Goal: Book appointment/travel/reservation

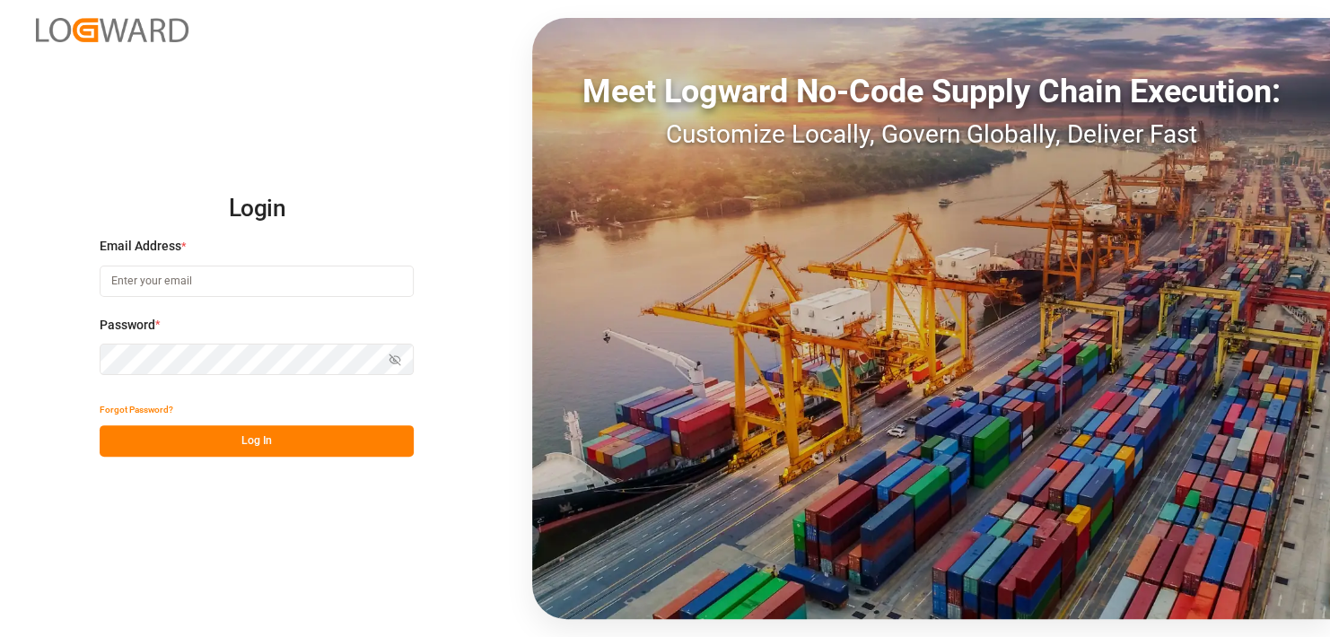
click at [244, 285] on input at bounding box center [257, 281] width 314 height 31
click at [207, 520] on div "Login Email Address * Password * Show password Forgot Password? Log In Meet Log…" at bounding box center [665, 318] width 1330 height 637
click at [230, 277] on input at bounding box center [257, 281] width 314 height 31
type input "[EMAIL_ADDRESS][PERSON_NAME][DOMAIN_NAME]"
click at [234, 448] on button "Log In" at bounding box center [257, 441] width 314 height 31
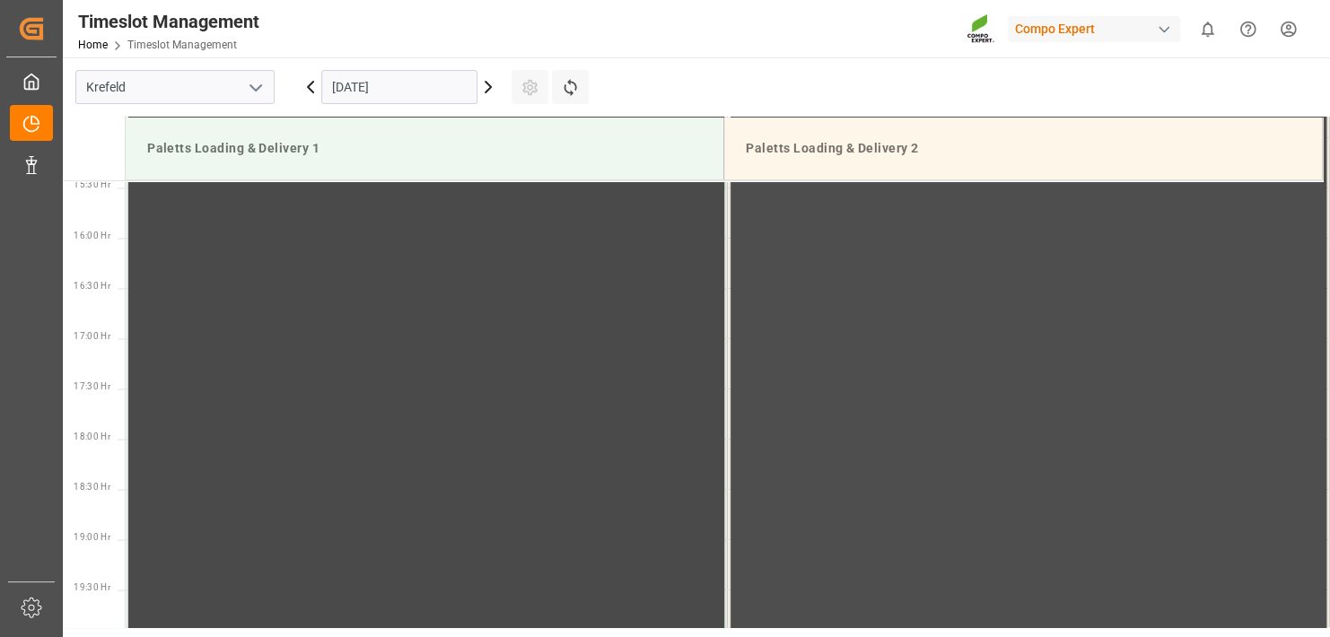
scroll to position [1597, 0]
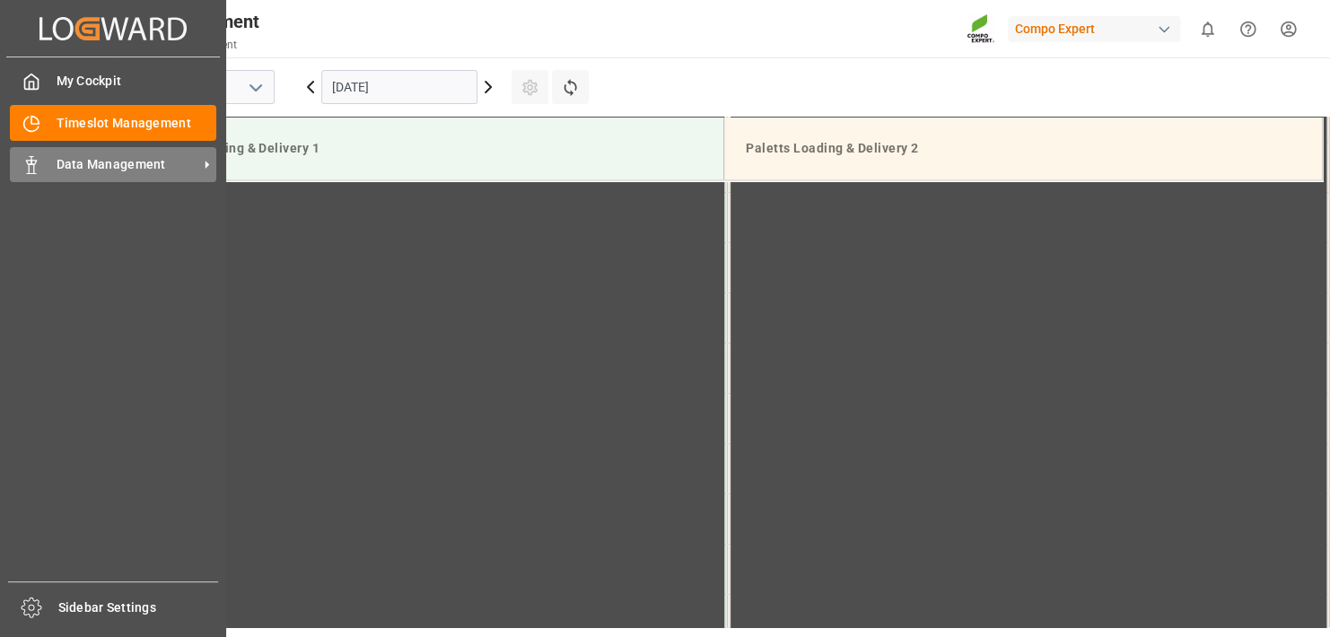
click at [48, 163] on div "Data Management Data Management" at bounding box center [113, 164] width 206 height 35
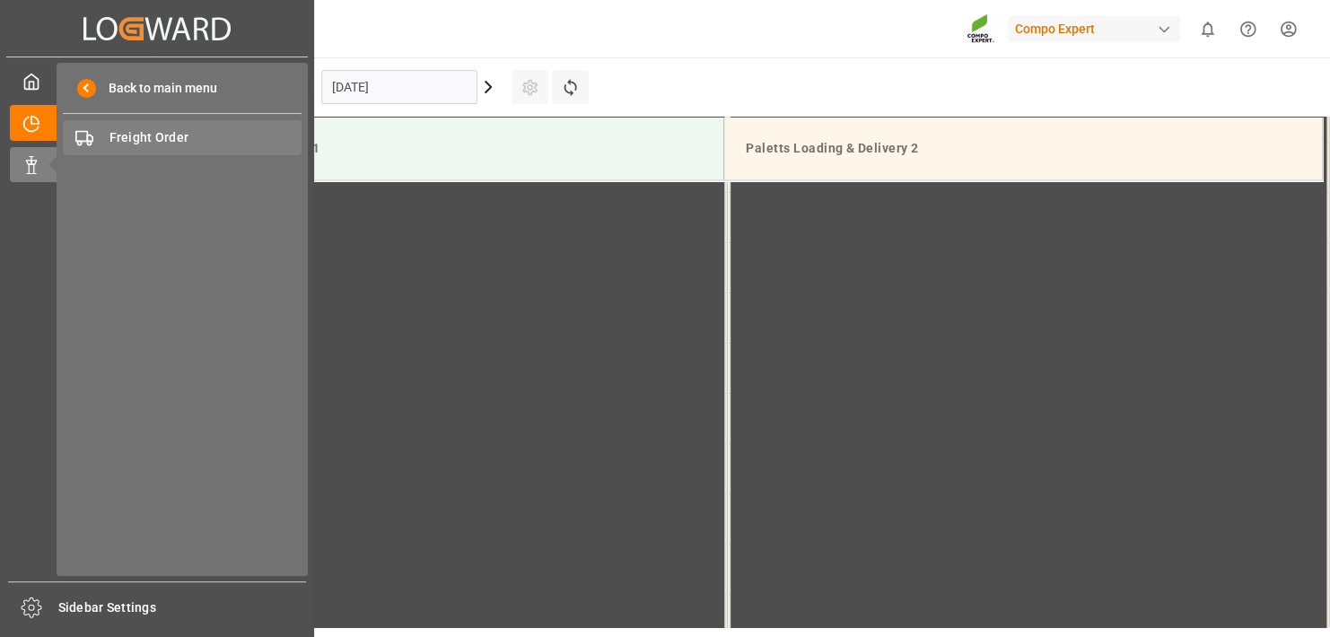
click at [182, 121] on div "Freight Order Freight Order" at bounding box center [182, 137] width 239 height 35
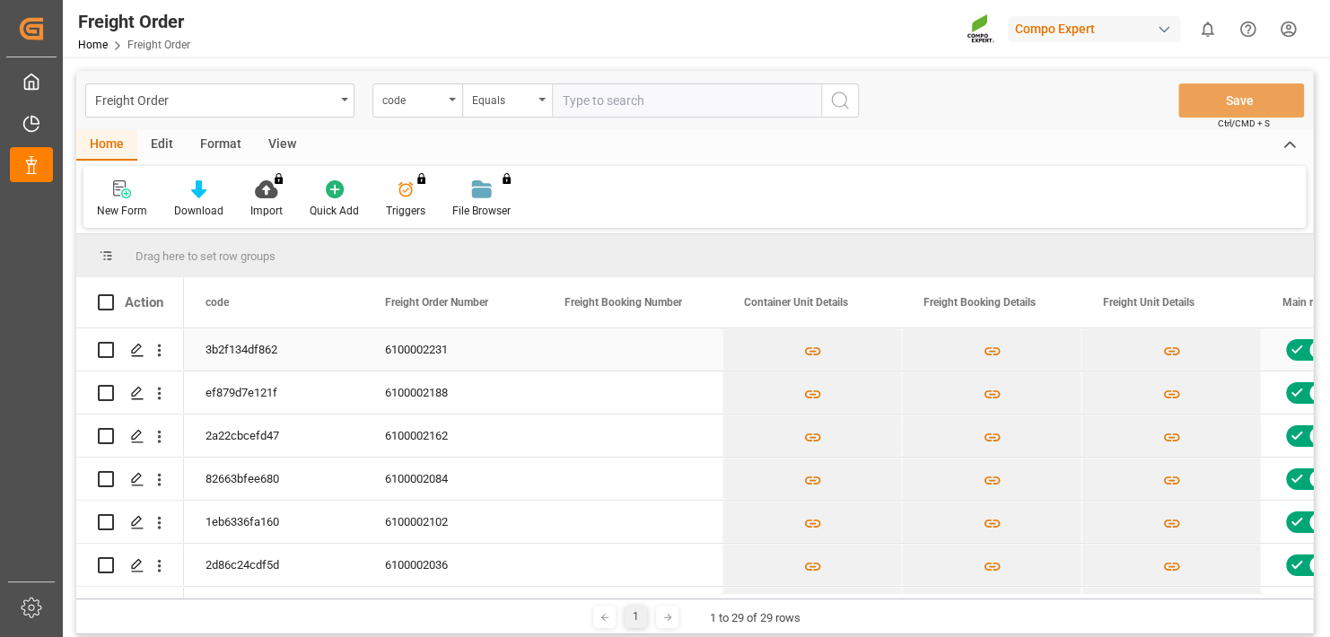
click at [112, 350] on input "Press Space to toggle row selection (unchecked)" at bounding box center [106, 350] width 16 height 16
checkbox input "true"
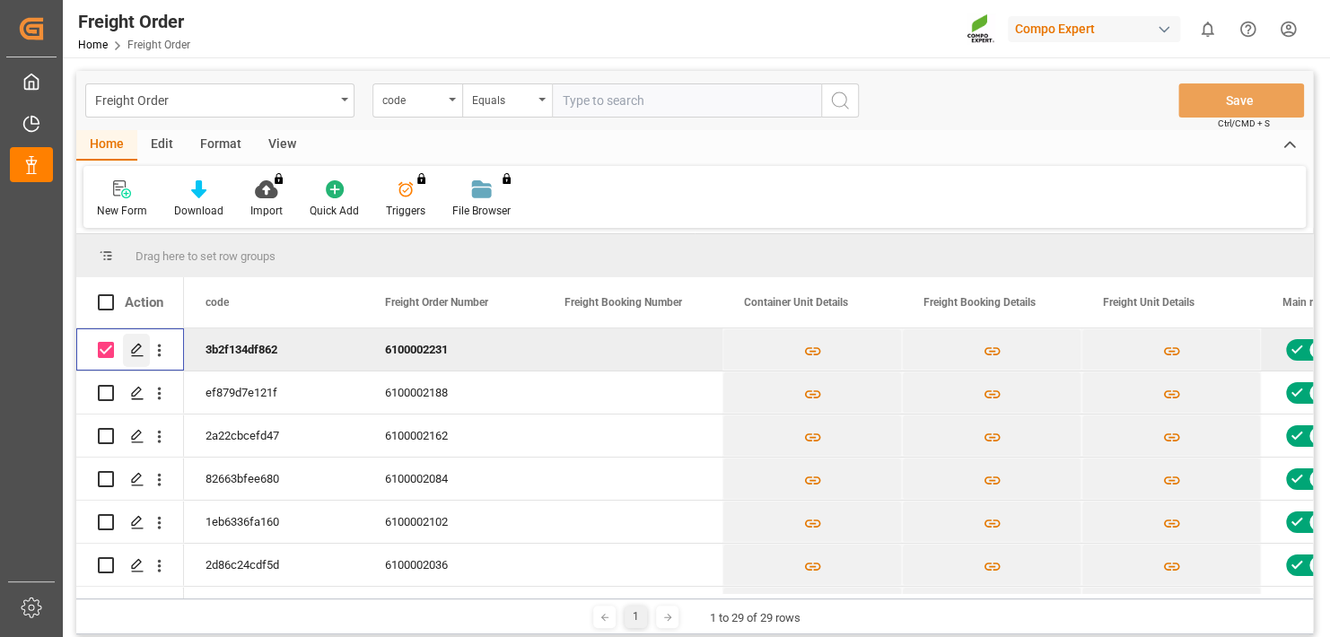
click at [137, 350] on icon "Press SPACE to deselect this row." at bounding box center [137, 350] width 14 height 14
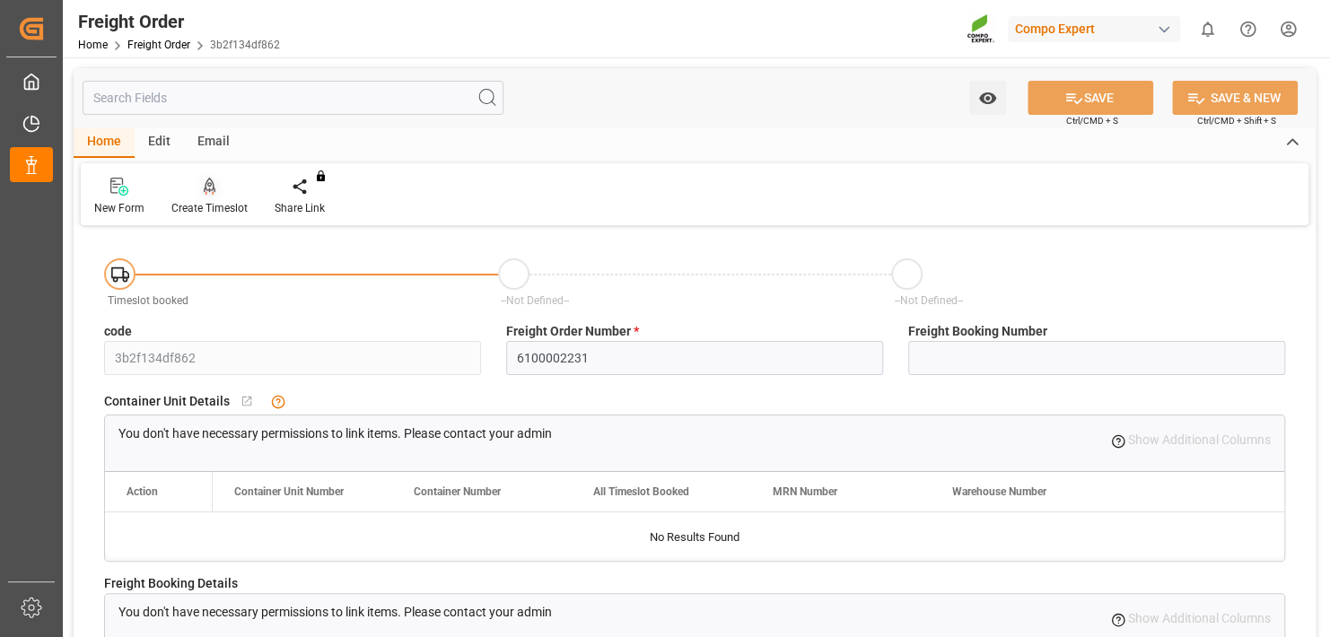
click at [210, 202] on div "Create Timeslot" at bounding box center [209, 208] width 76 height 16
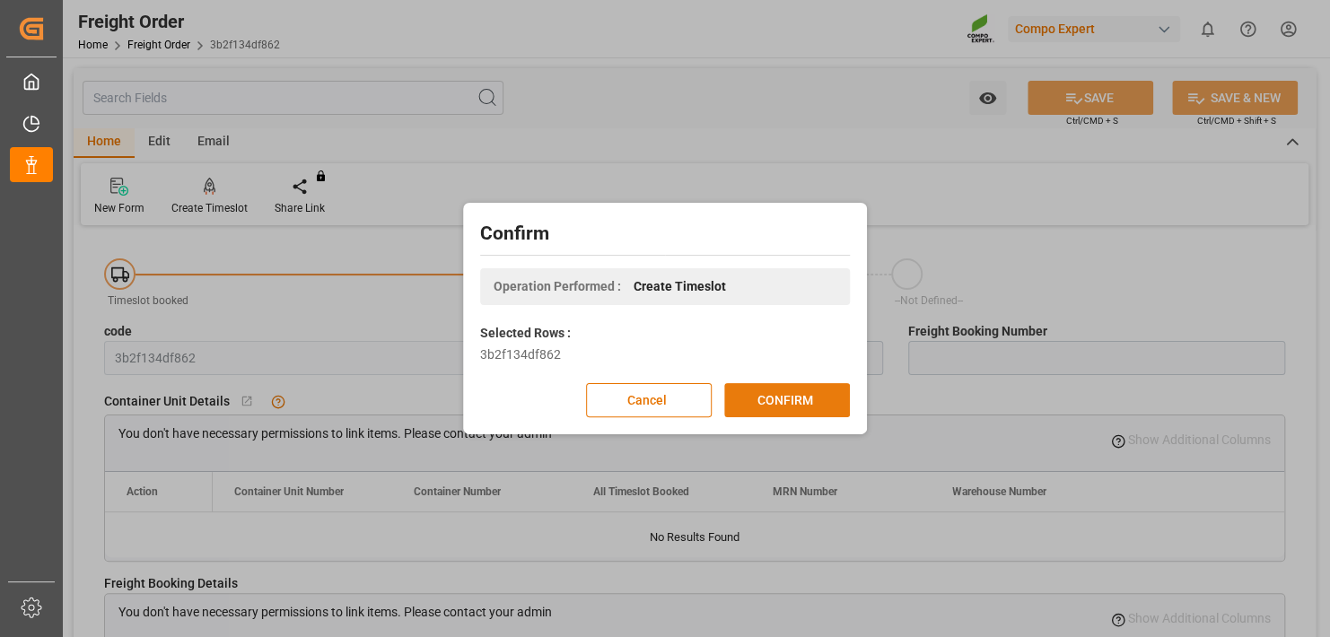
click at [820, 394] on button "CONFIRM" at bounding box center [787, 400] width 126 height 34
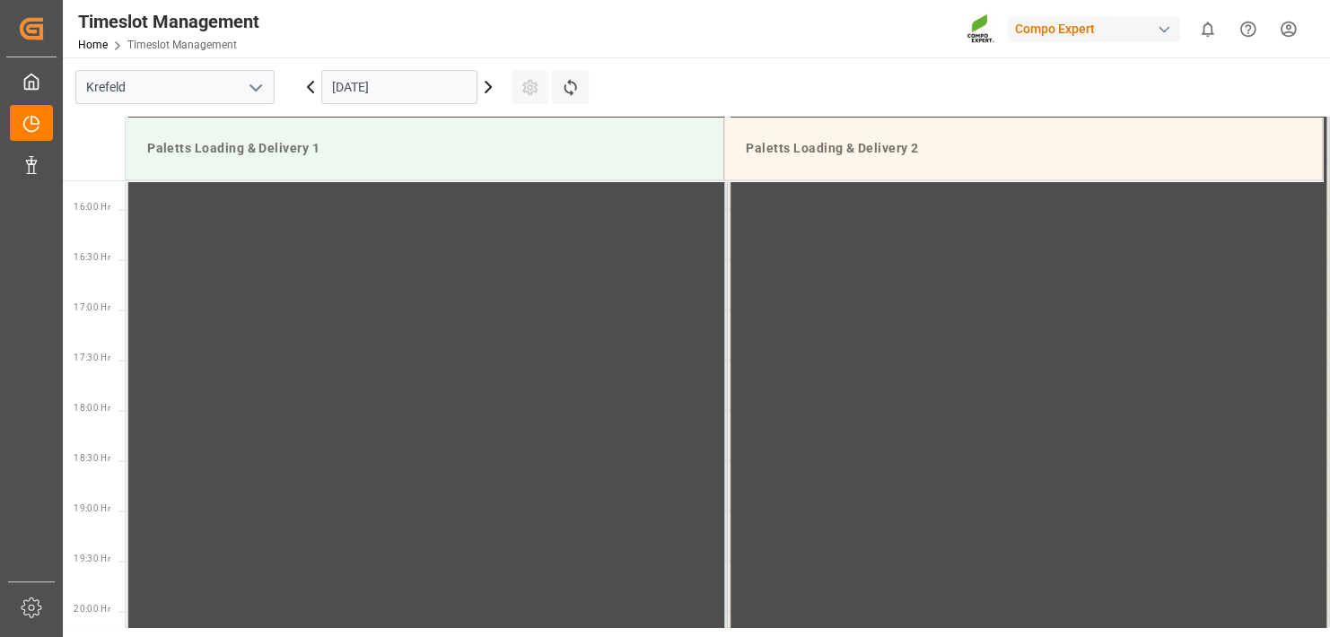
scroll to position [1597, 0]
click at [488, 88] on icon at bounding box center [488, 87] width 5 height 11
click at [453, 92] on input "[DATE]" at bounding box center [399, 87] width 156 height 34
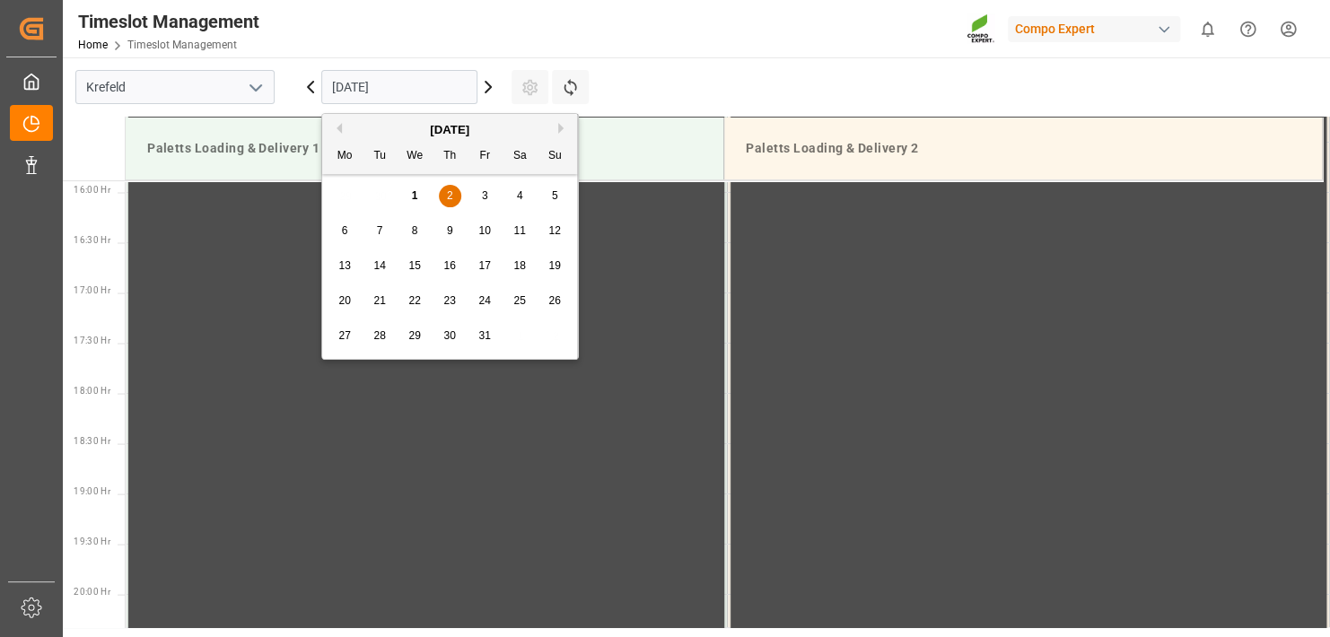
click at [342, 230] on span "6" at bounding box center [345, 230] width 6 height 13
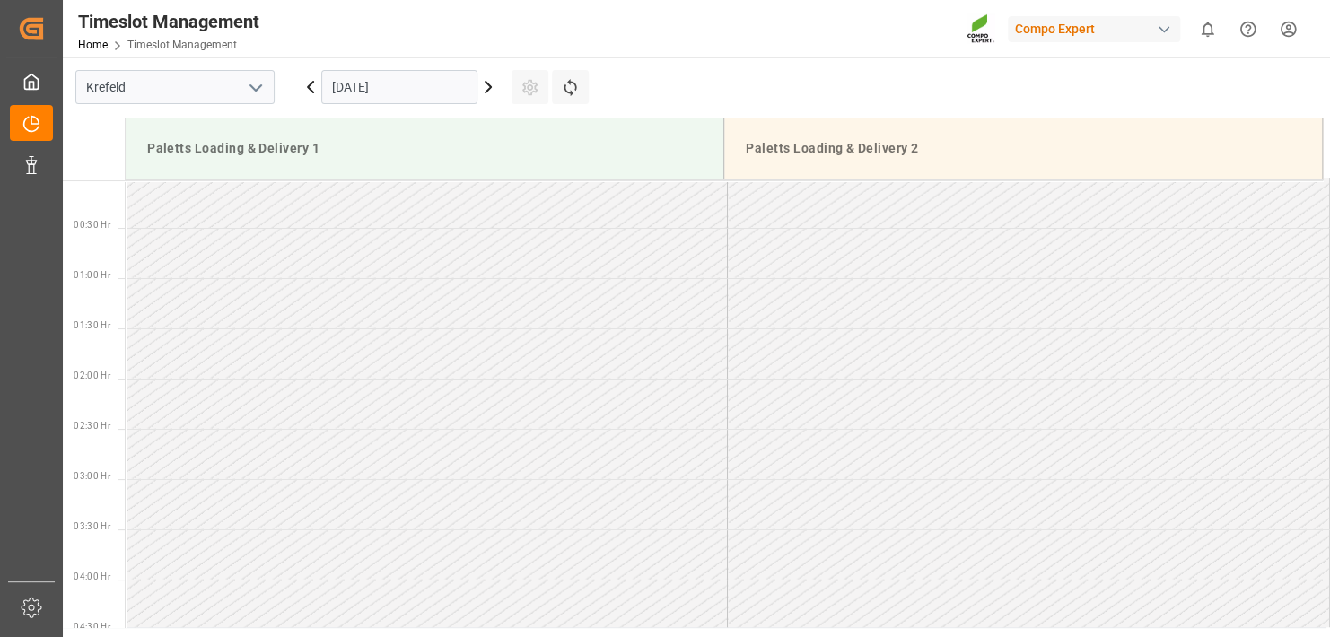
scroll to position [0, 0]
click at [489, 87] on icon at bounding box center [489, 87] width 22 height 22
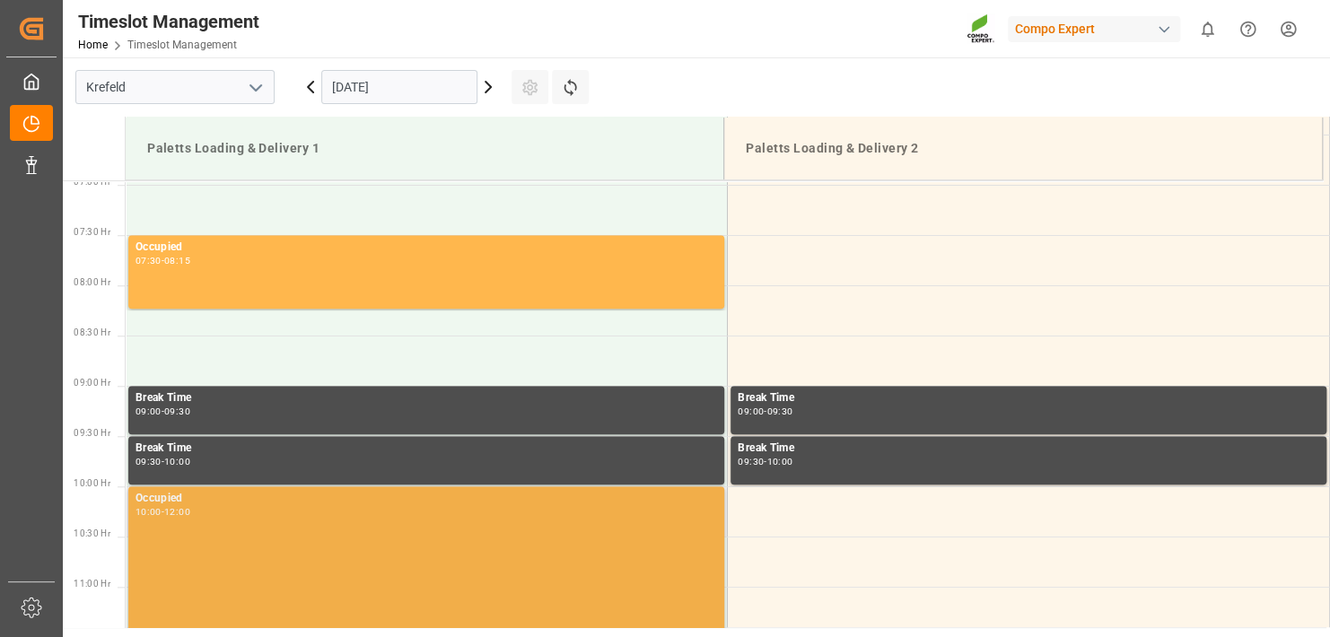
scroll to position [1148, 0]
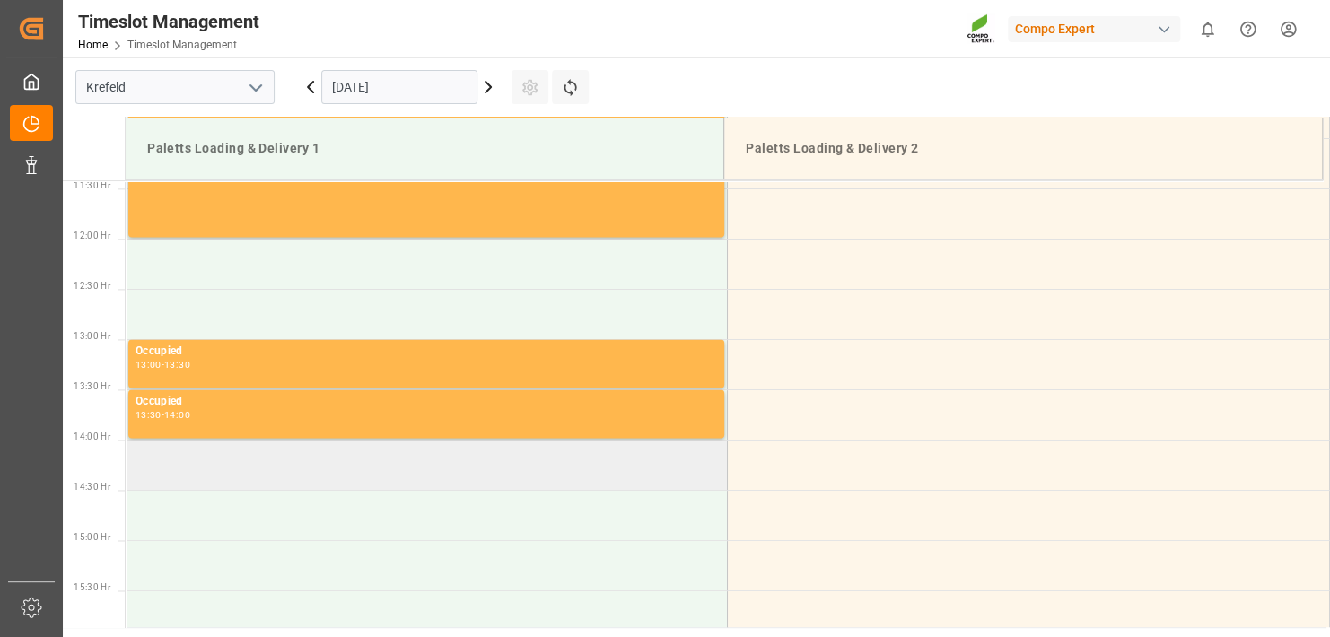
click at [166, 474] on td at bounding box center [427, 465] width 602 height 50
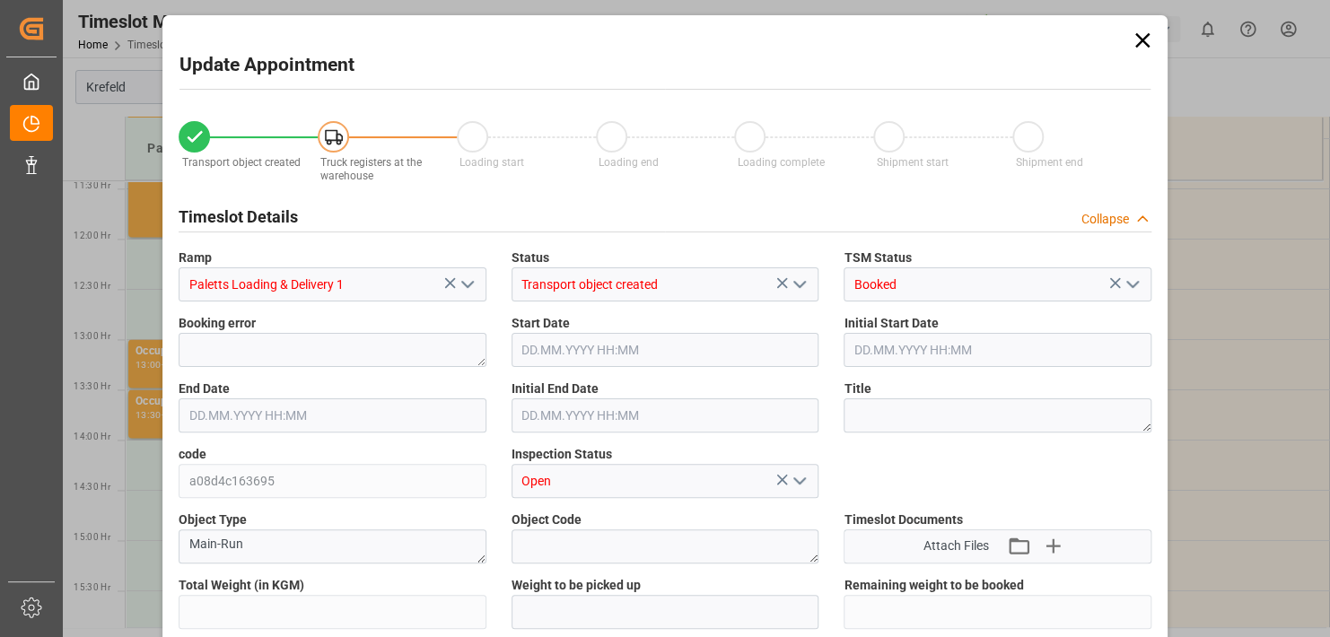
type input "8158.4"
type input "0"
type input "07.10.2025 14:00"
type input "07.10.2025 14:30"
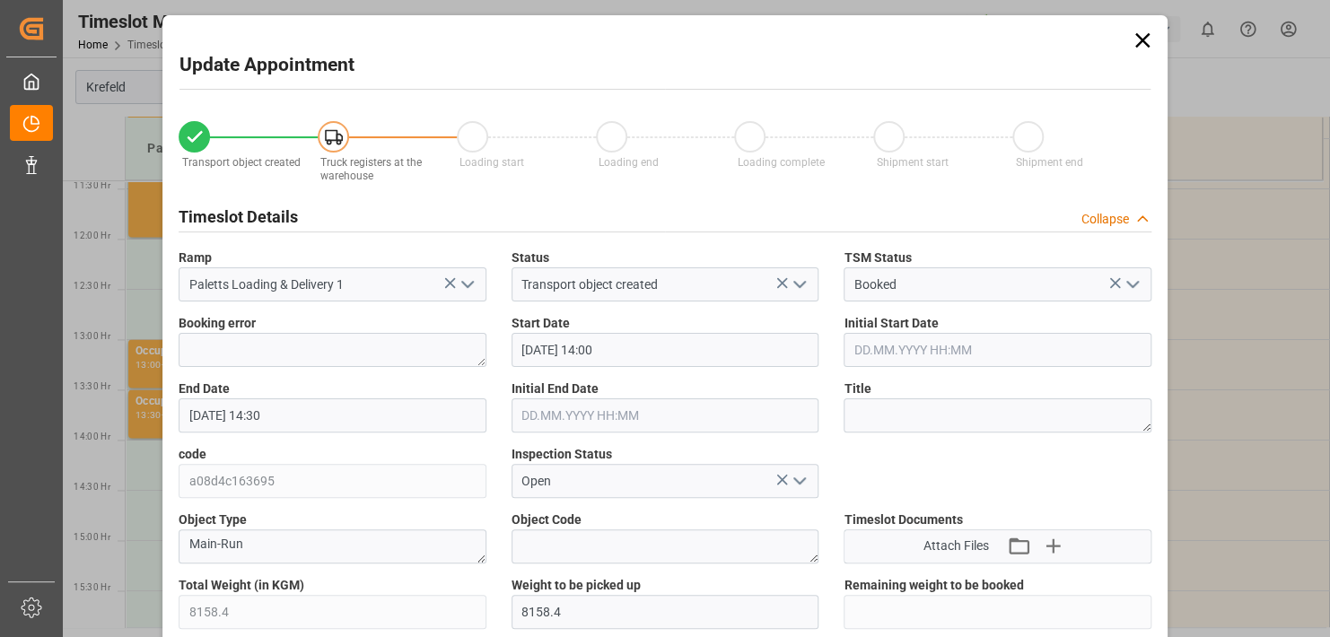
type input "25.09.2025 14:14"
type input "01.10.2025 15:14"
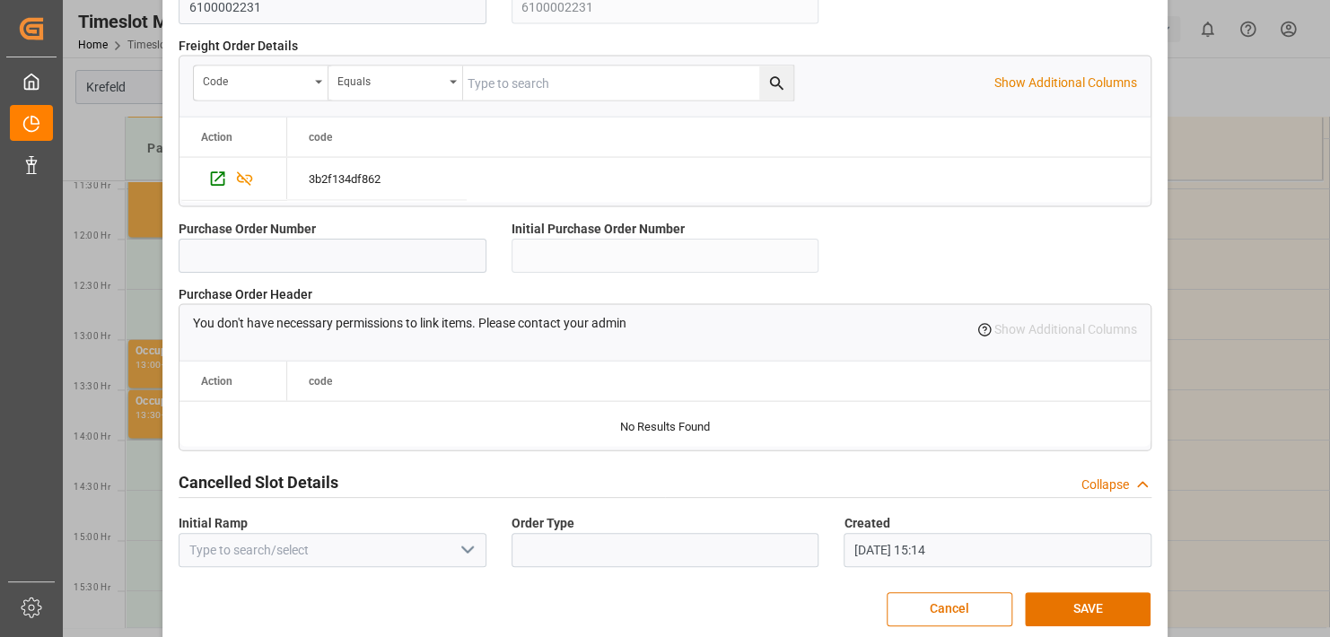
scroll to position [1725, 0]
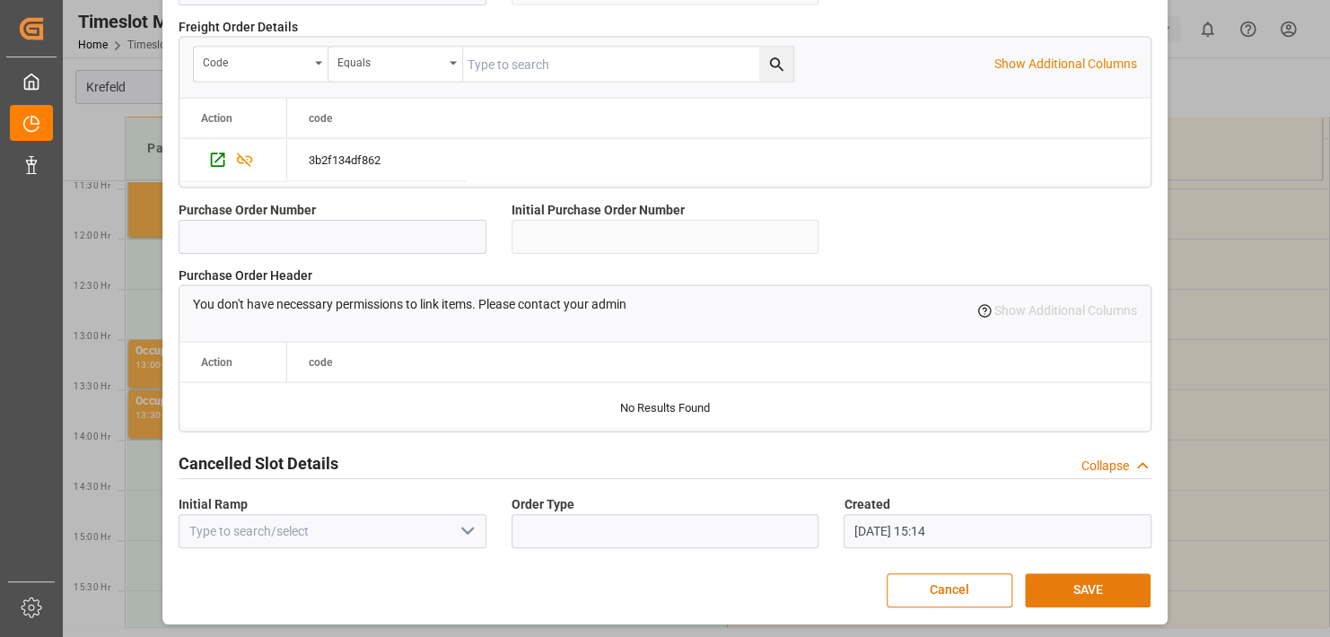
click at [1082, 594] on button "SAVE" at bounding box center [1088, 591] width 126 height 34
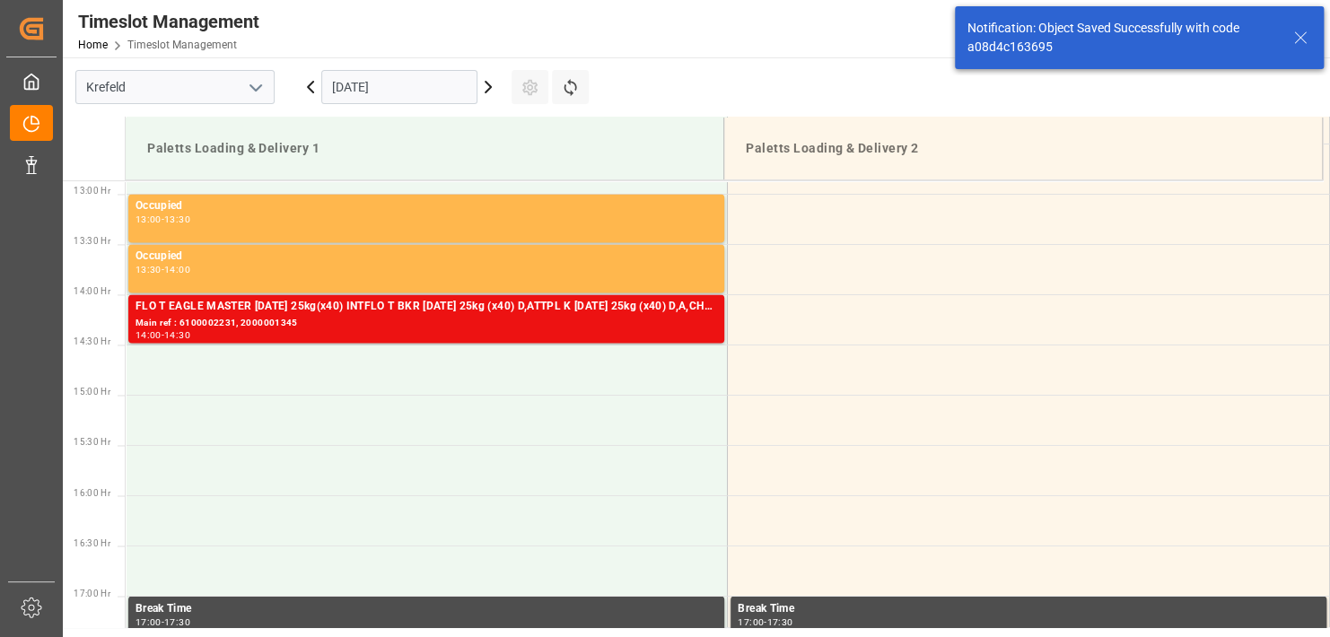
scroll to position [1295, 0]
